Goal: Information Seeking & Learning: Learn about a topic

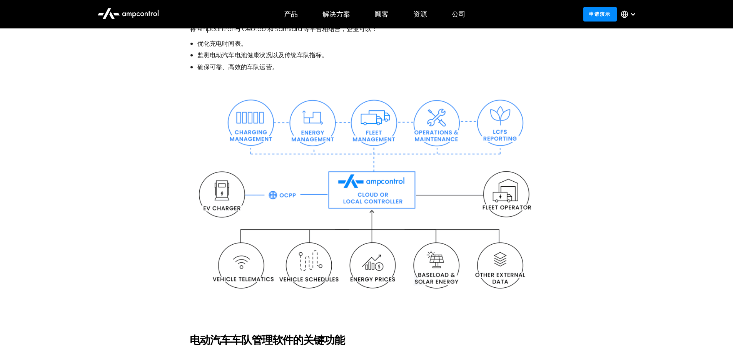
scroll to position [1538, 0]
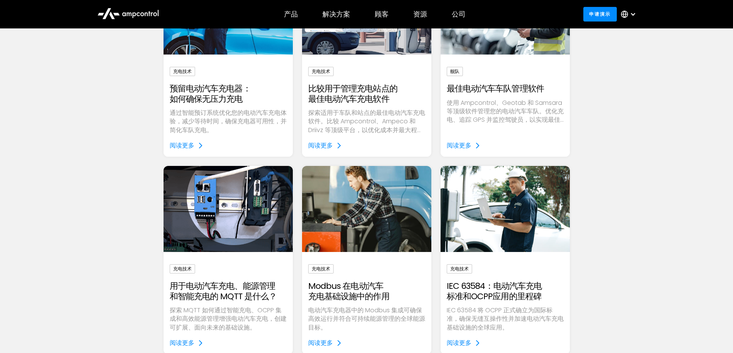
scroll to position [727, 0]
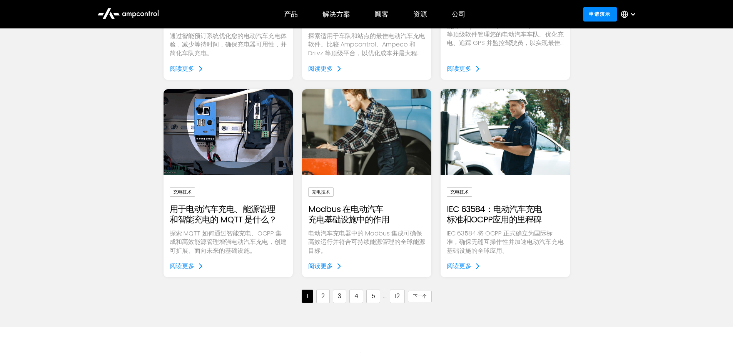
click at [340, 120] on img "电子邮件表格" at bounding box center [366, 132] width 148 height 99
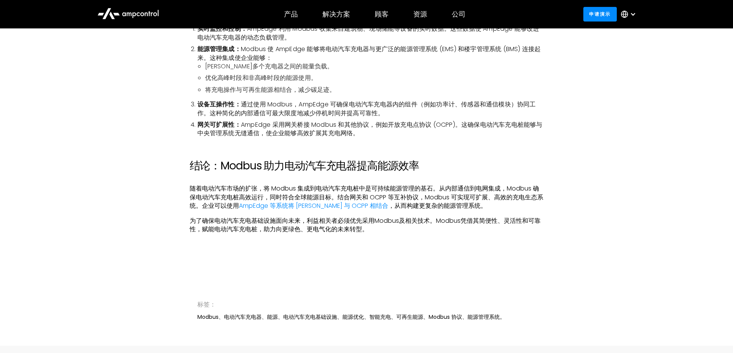
scroll to position [1269, 0]
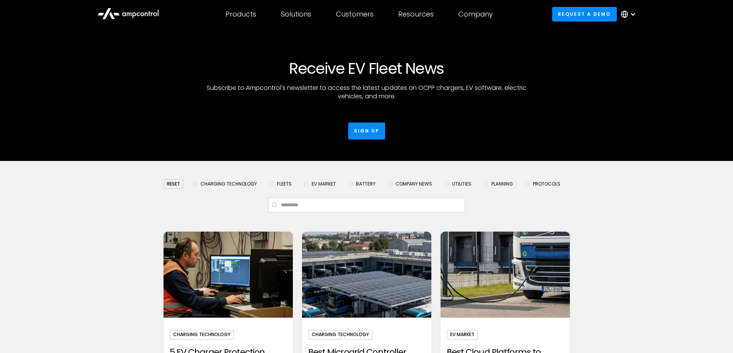
scroll to position [727, 0]
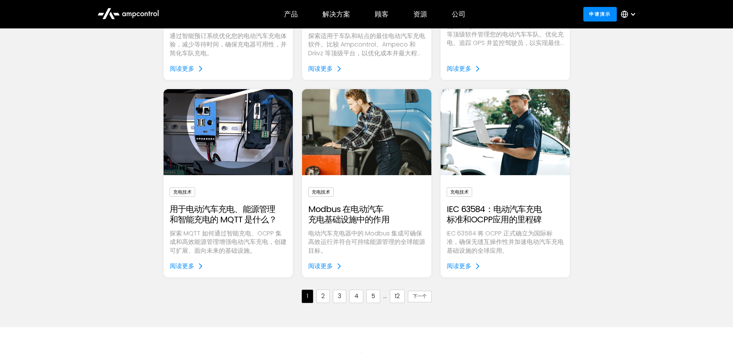
click at [508, 167] on img "电子邮件表格" at bounding box center [504, 132] width 148 height 99
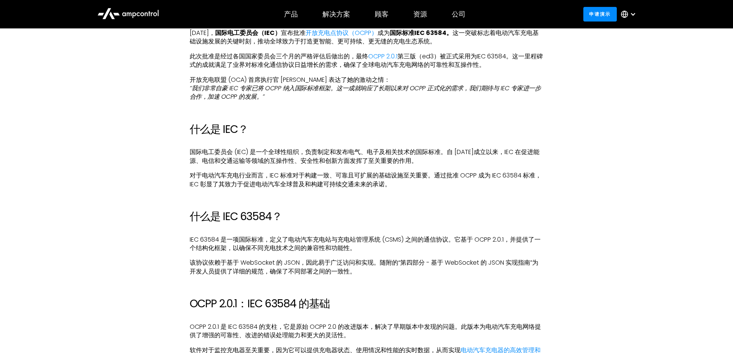
scroll to position [500, 0]
